Goal: Book appointment/travel/reservation

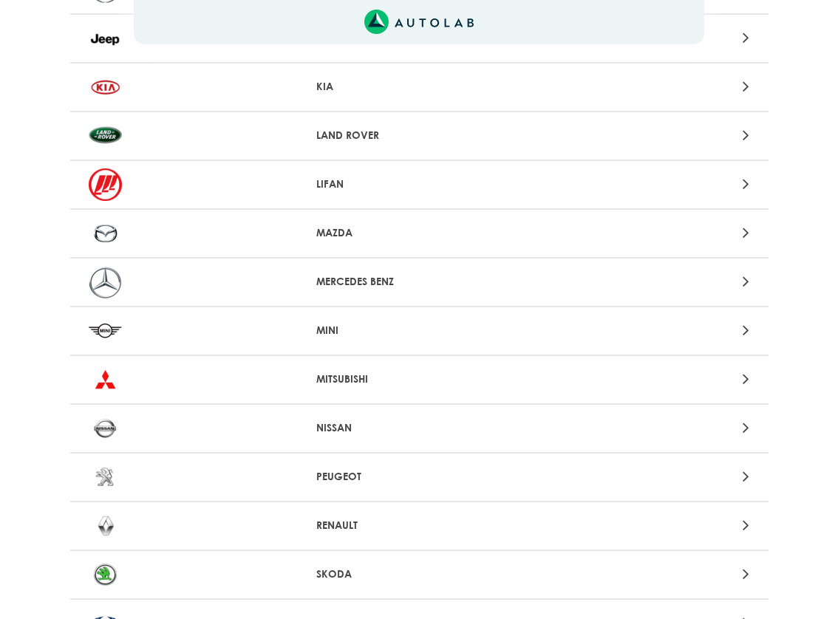
scroll to position [1045, 0]
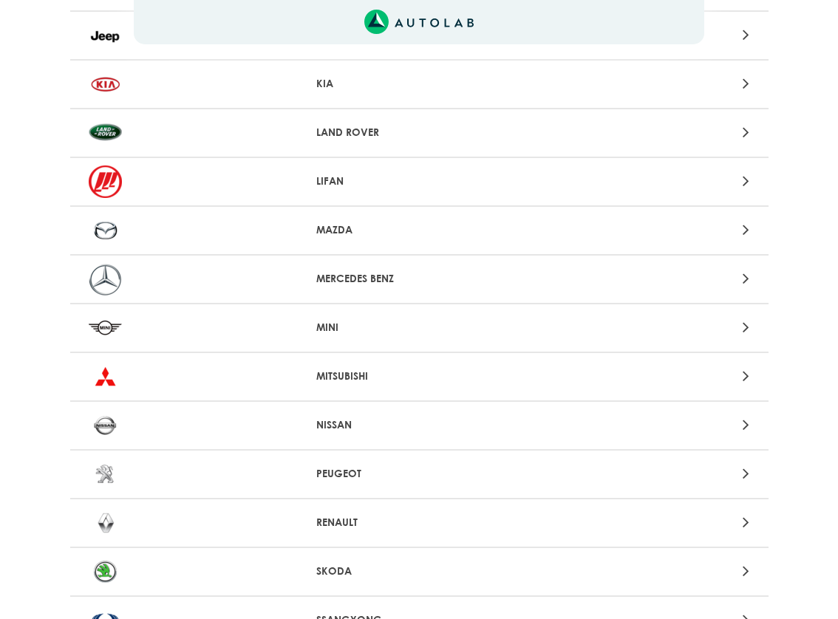
click at [745, 530] on icon at bounding box center [746, 522] width 7 height 19
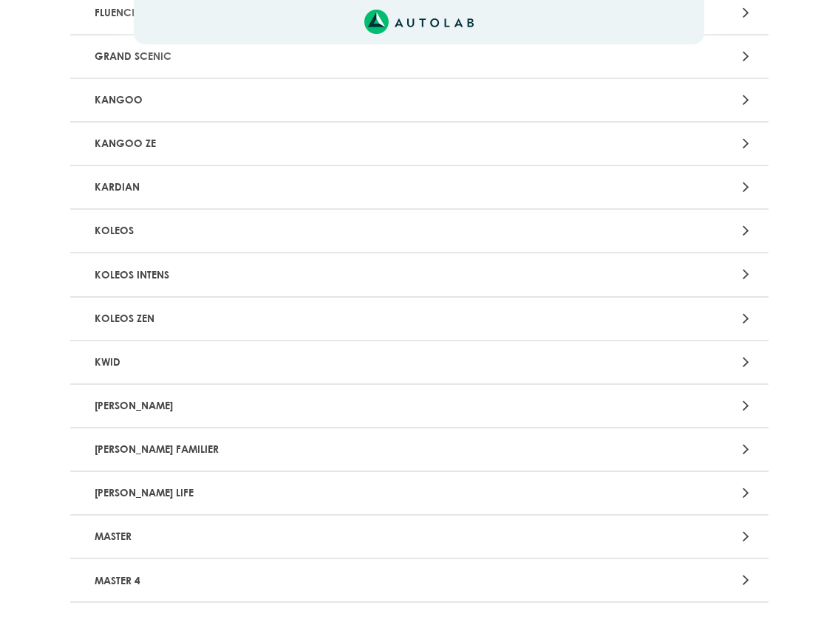
scroll to position [792, 0]
click at [742, 409] on div at bounding box center [647, 405] width 228 height 20
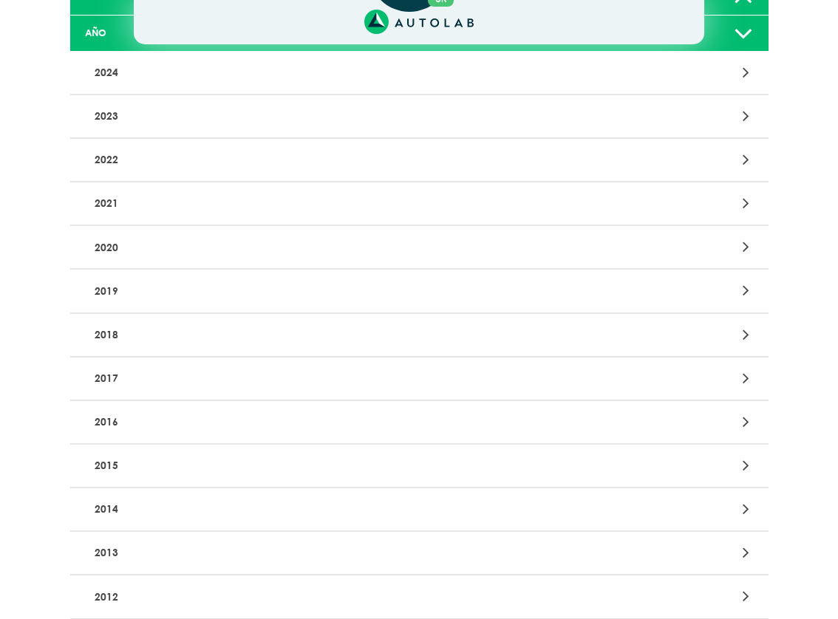
scroll to position [257, 0]
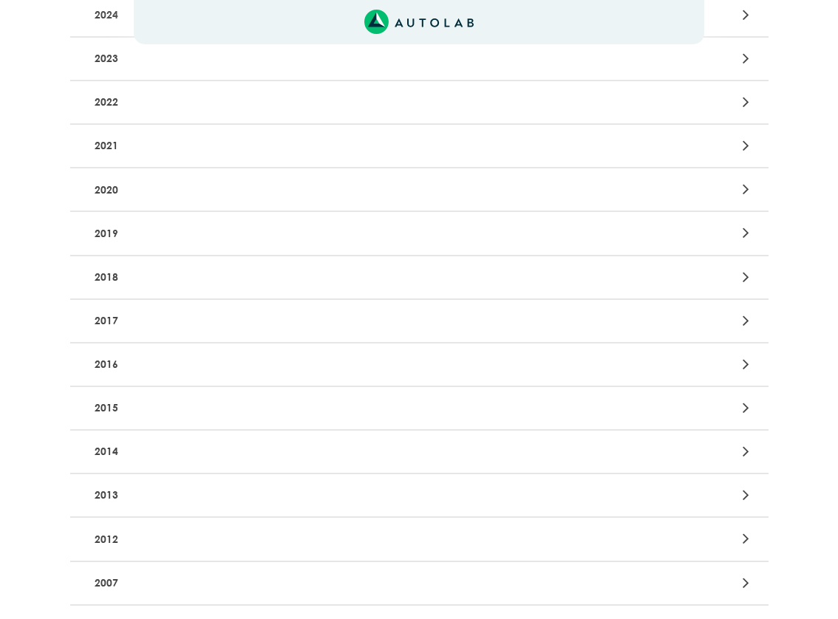
click at [740, 454] on div at bounding box center [647, 452] width 228 height 20
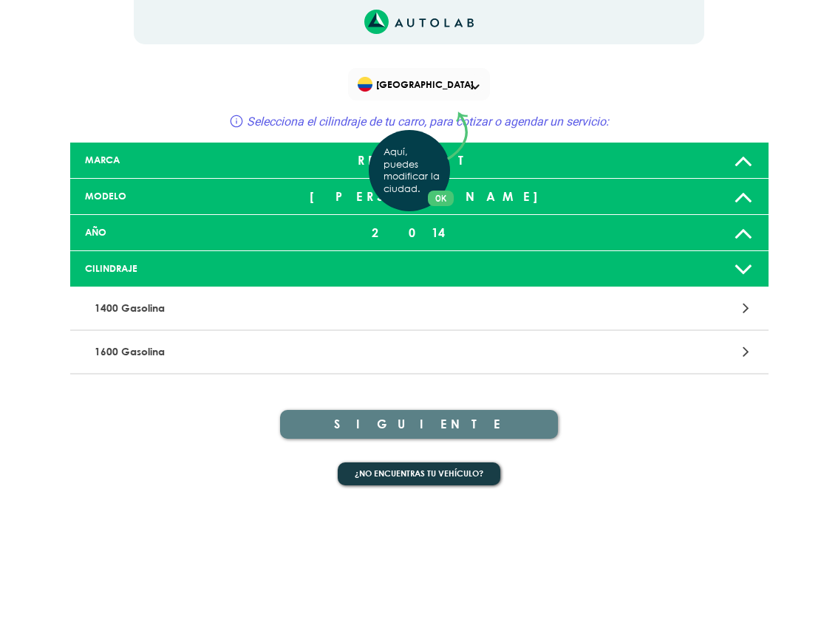
click at [490, 358] on div "Aquí, puedes modificar la ciudad. OK .aex,.bex{fill:none!important;stroke:#50c4…" at bounding box center [419, 309] width 838 height 619
click at [748, 361] on div at bounding box center [647, 352] width 228 height 20
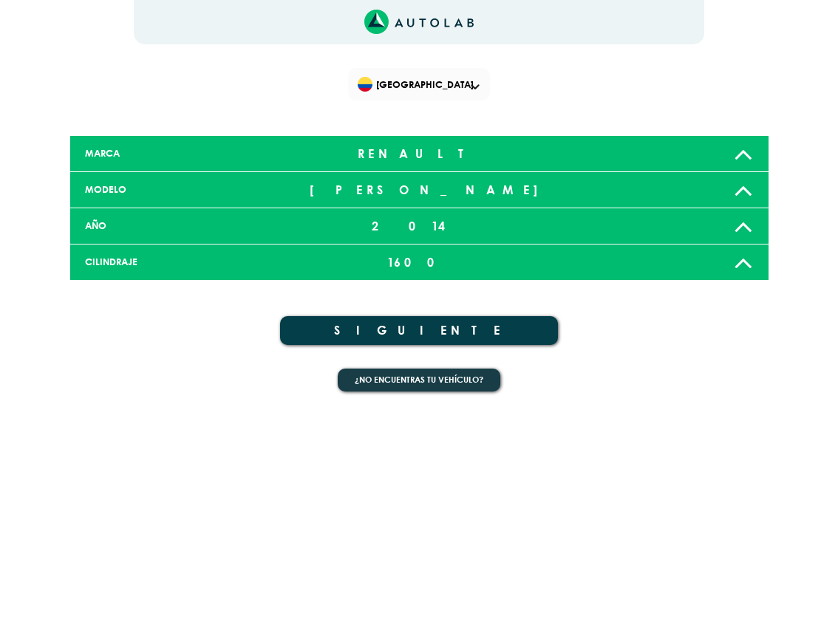
click at [528, 330] on button "SIGUIENTE" at bounding box center [419, 330] width 278 height 29
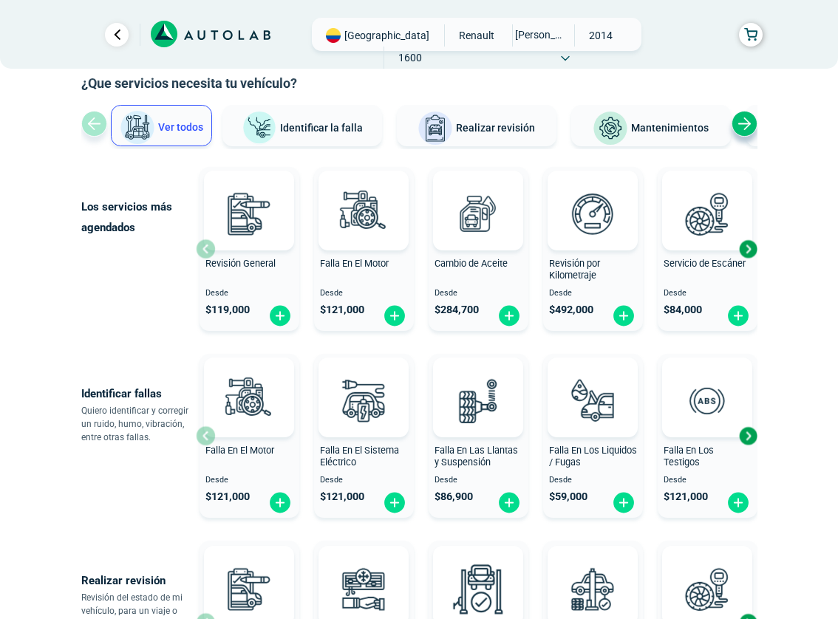
scroll to position [59, 0]
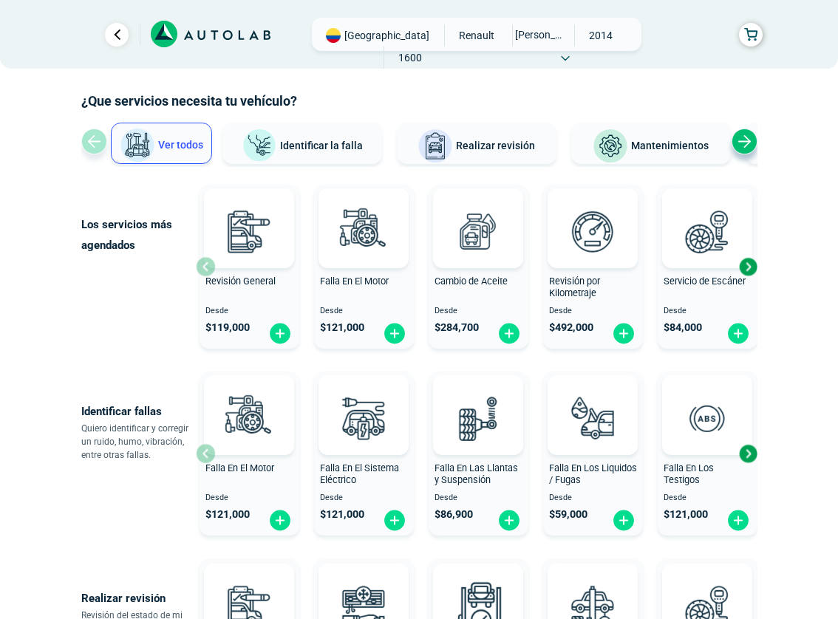
click at [751, 268] on div "Next slide" at bounding box center [748, 267] width 22 height 22
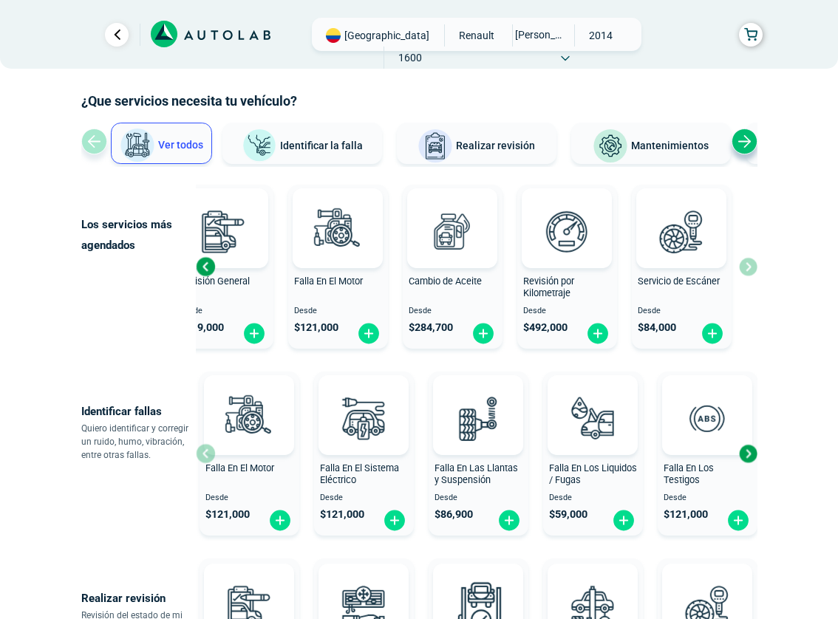
click at [751, 268] on div "Revisión General Desde $ 119,000 Falla En El Motor Desde $ 121,000 Cambio de Ac…" at bounding box center [477, 267] width 562 height 176
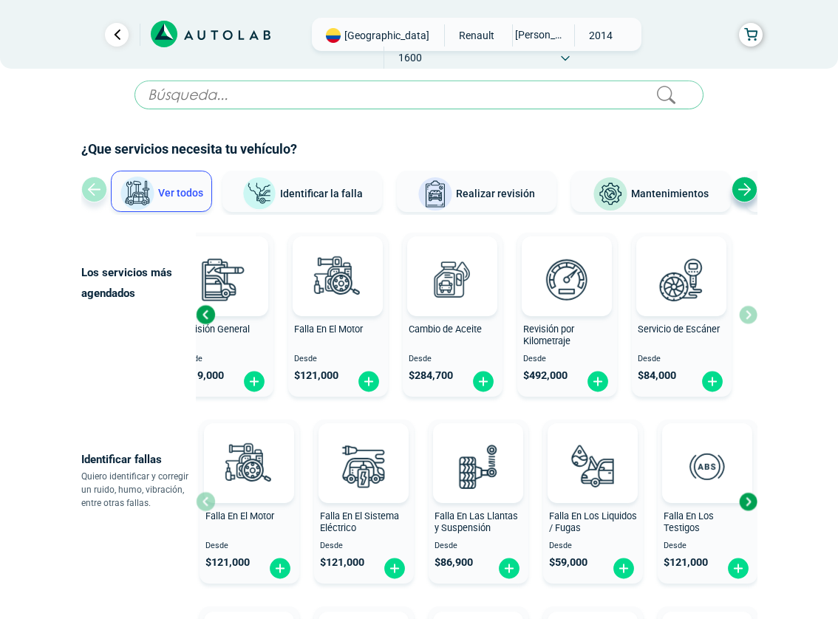
scroll to position [13, 0]
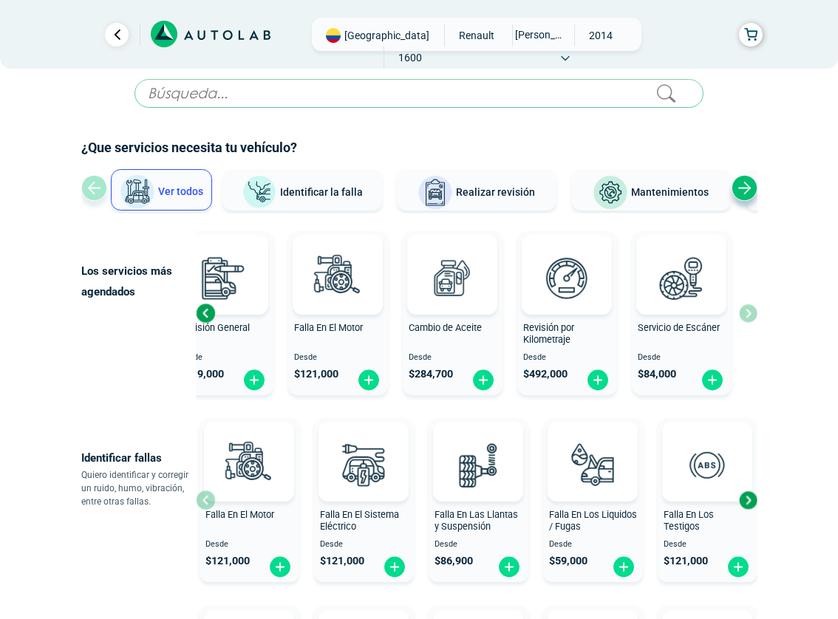
click at [358, 91] on input "text" at bounding box center [419, 93] width 569 height 29
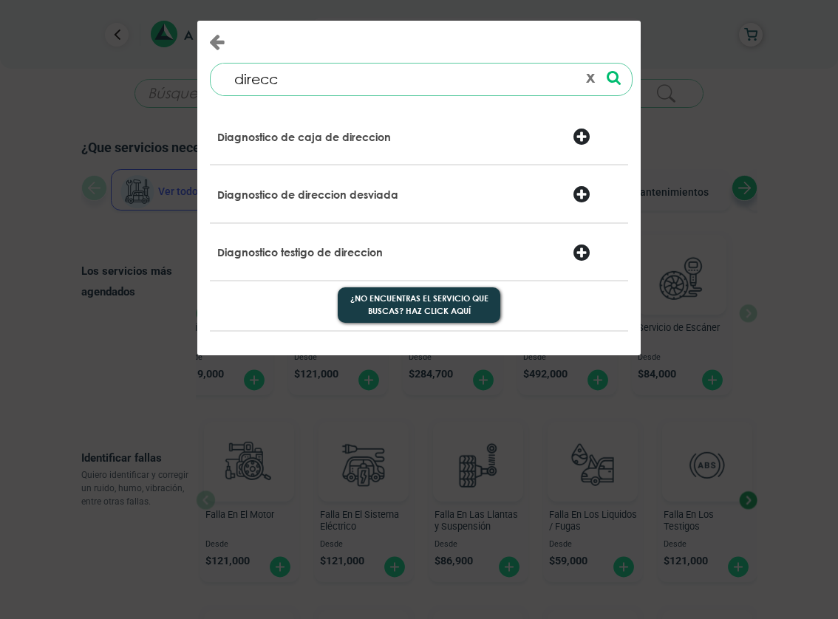
type input "direcc"
click at [578, 135] on div at bounding box center [596, 138] width 71 height 21
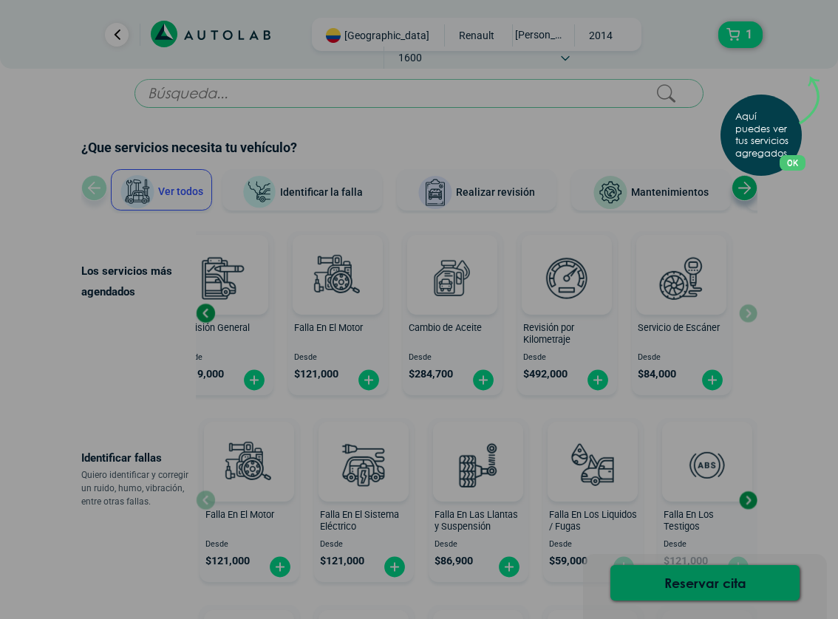
click at [791, 163] on button "OK" at bounding box center [793, 163] width 26 height 16
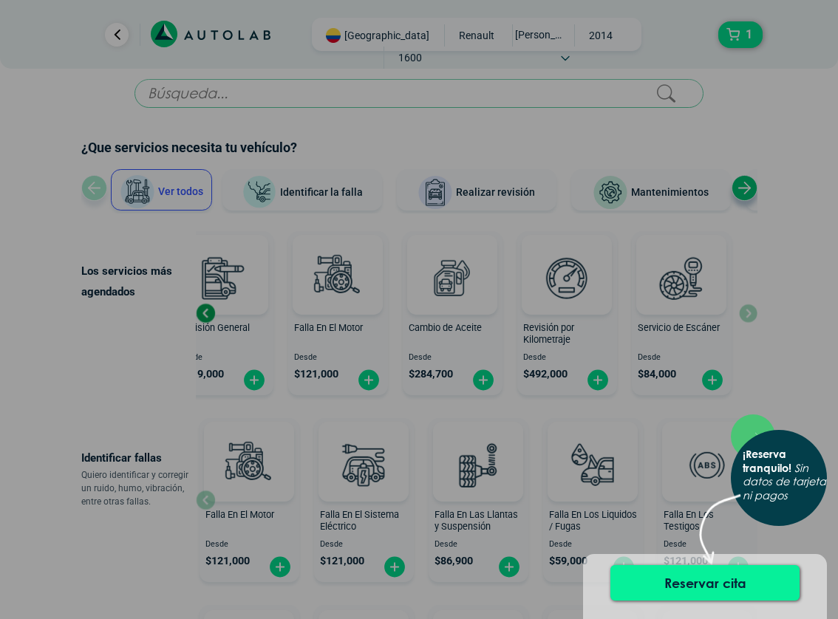
click at [667, 571] on button "Reservar cita" at bounding box center [704, 582] width 189 height 35
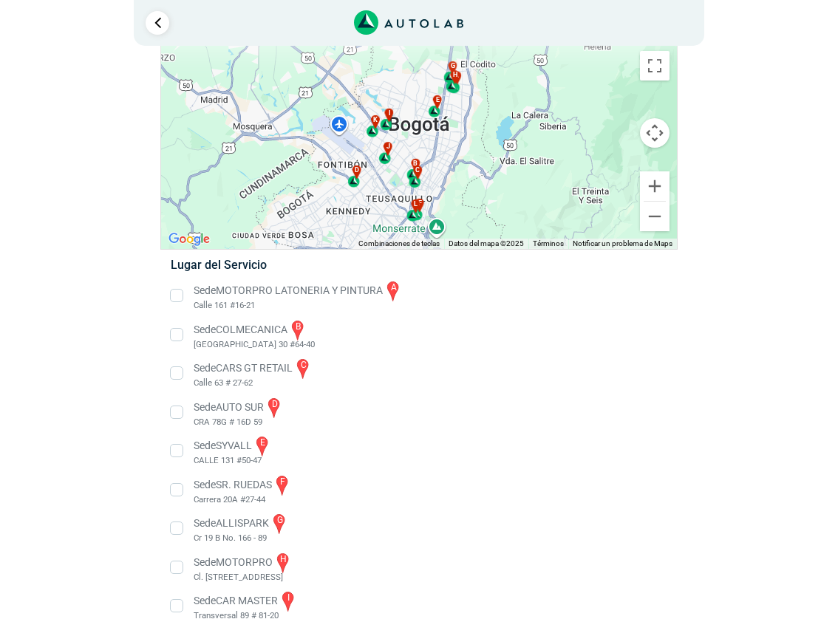
scroll to position [89, 0]
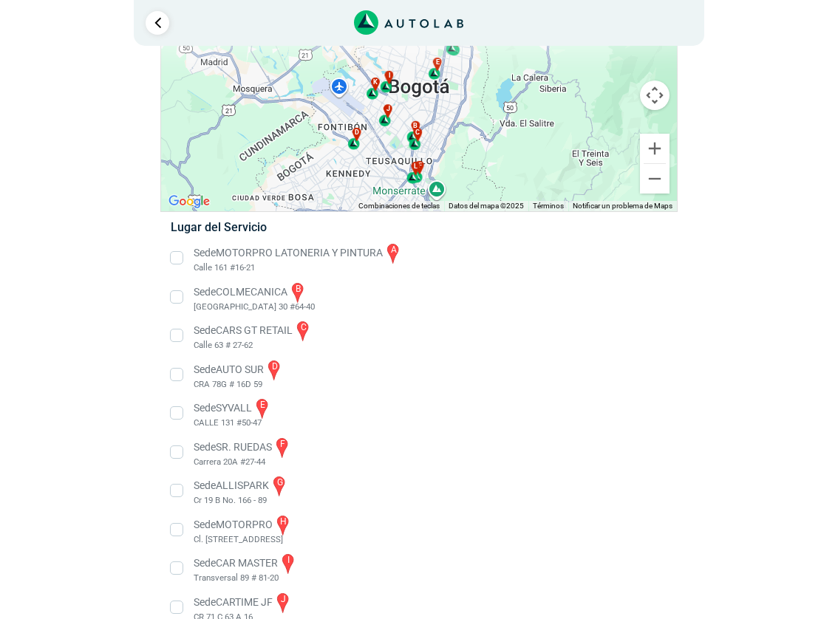
click at [177, 452] on li "Sede SR. RUEDAS f Carrera 20A #27-44" at bounding box center [419, 452] width 518 height 33
